Goal: Task Accomplishment & Management: Use online tool/utility

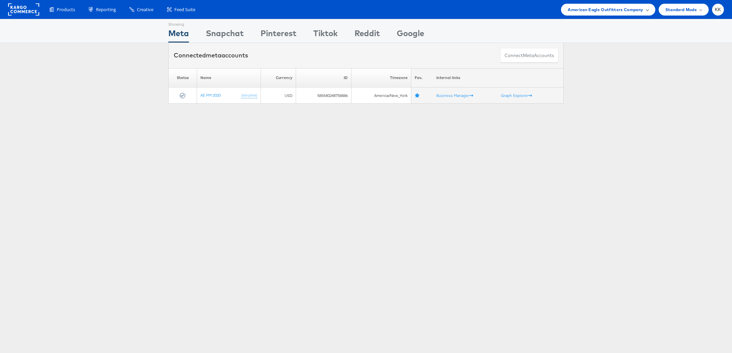
click at [589, 10] on span "American Eagle Outfitters Company" at bounding box center [605, 9] width 75 height 7
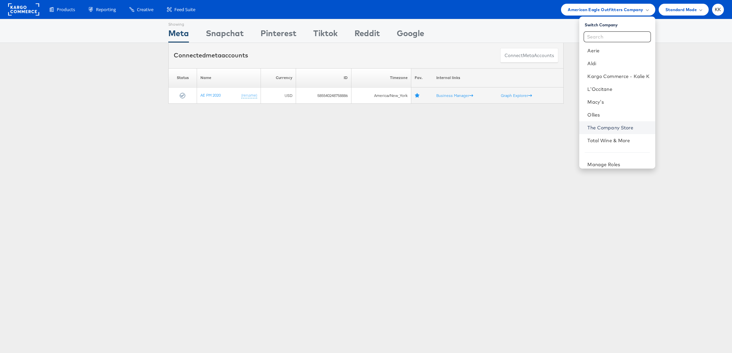
click at [611, 125] on link "The Company Store" at bounding box center [618, 127] width 62 height 7
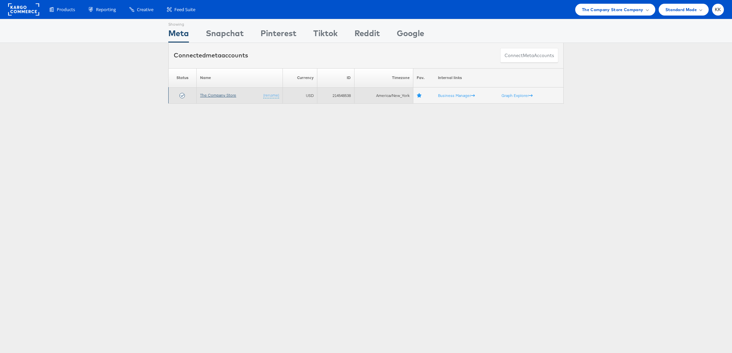
click at [206, 94] on link "The Company Store" at bounding box center [218, 95] width 36 height 5
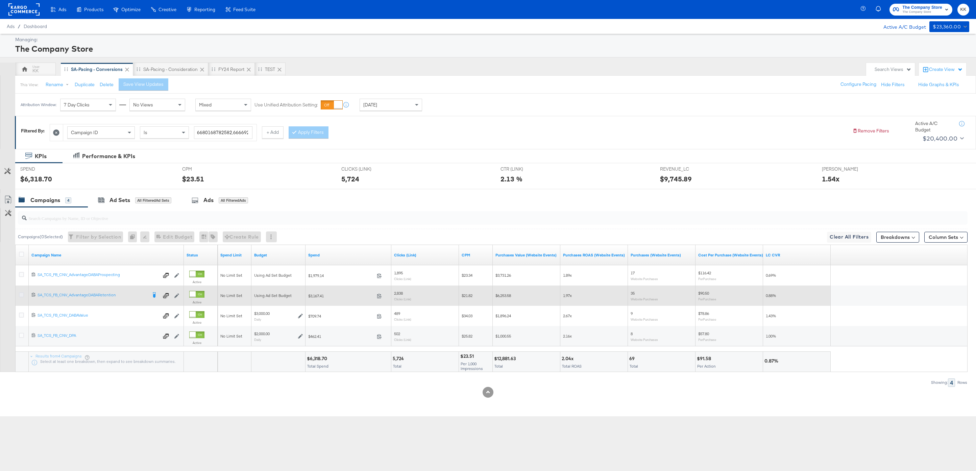
click at [20, 295] on icon at bounding box center [21, 294] width 5 height 5
click at [0, 0] on input "checkbox" at bounding box center [0, 0] width 0 height 0
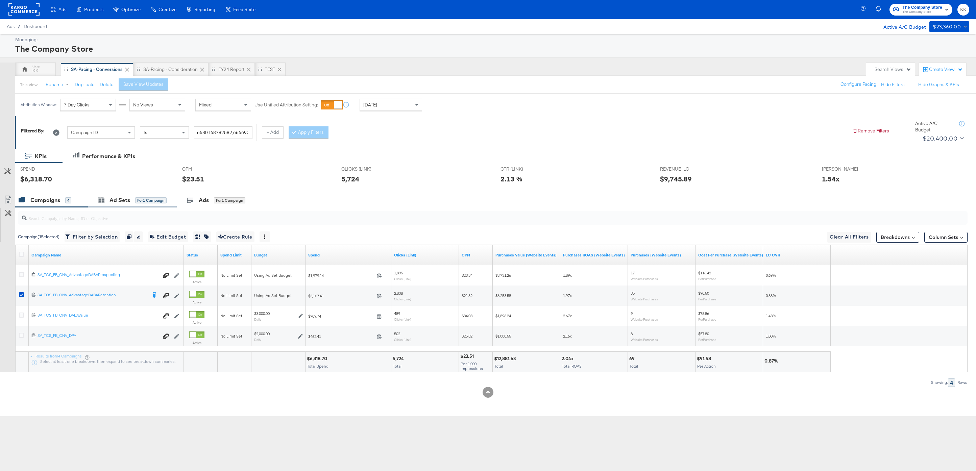
click at [122, 205] on div "Ad Sets for 1 Campaign" at bounding box center [132, 200] width 89 height 15
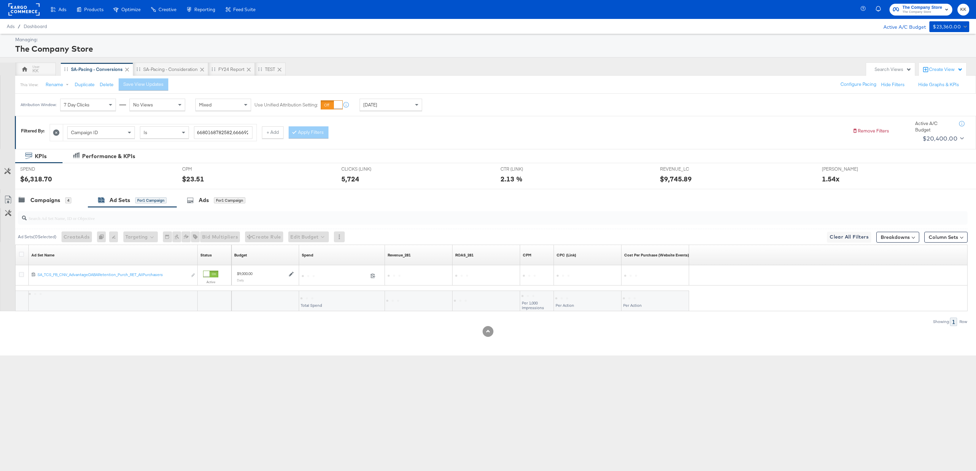
click at [21, 251] on div at bounding box center [22, 255] width 13 height 12
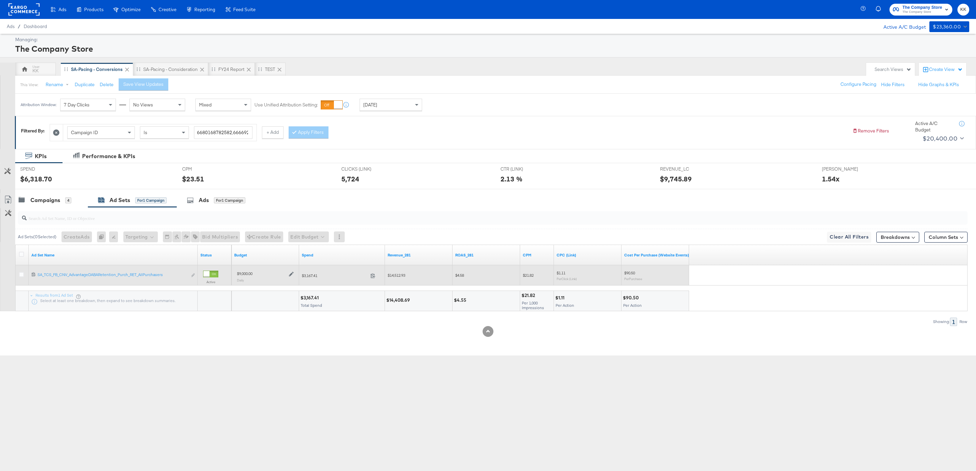
click at [292, 275] on icon at bounding box center [291, 274] width 5 height 5
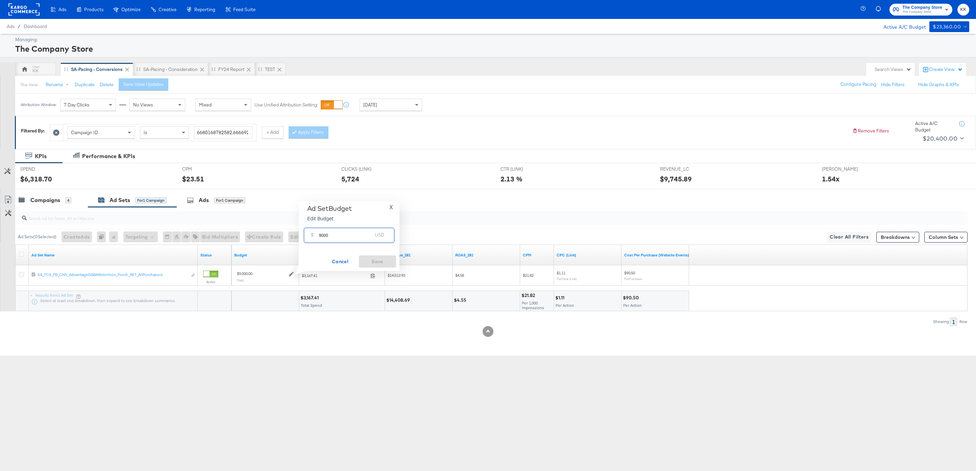
click at [321, 236] on input "9000" at bounding box center [345, 232] width 53 height 15
type input "7000"
click at [387, 262] on span "Save" at bounding box center [378, 261] width 32 height 8
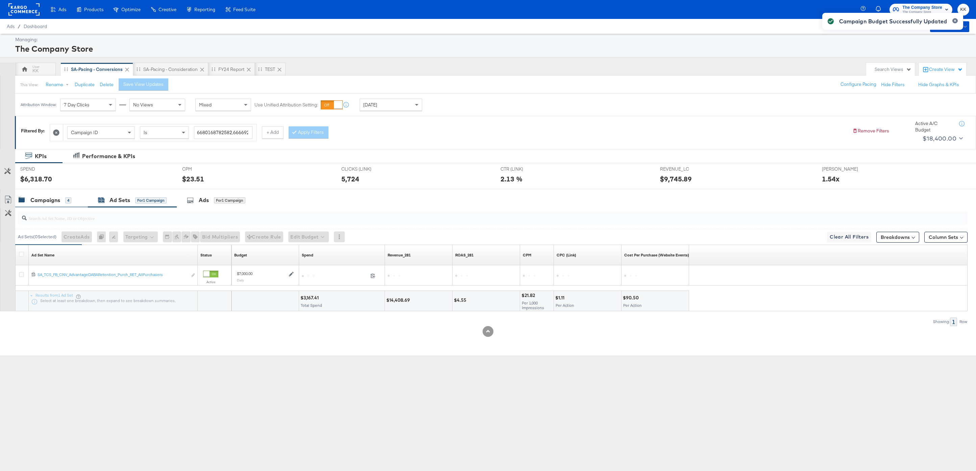
click at [46, 201] on div "Campaigns" at bounding box center [45, 200] width 30 height 8
